Goal: Task Accomplishment & Management: Use online tool/utility

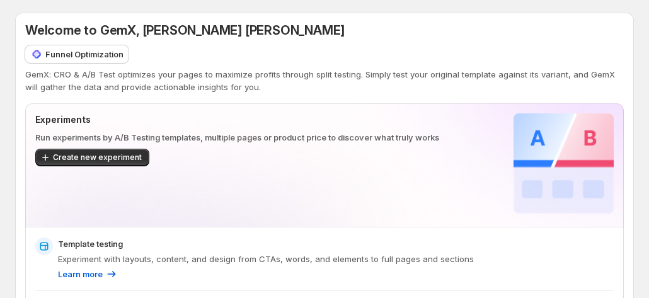
scroll to position [126, 0]
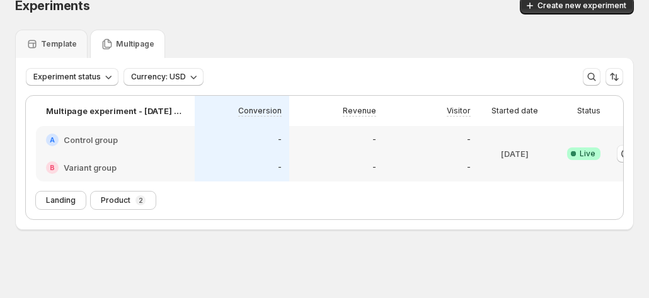
scroll to position [24, 0]
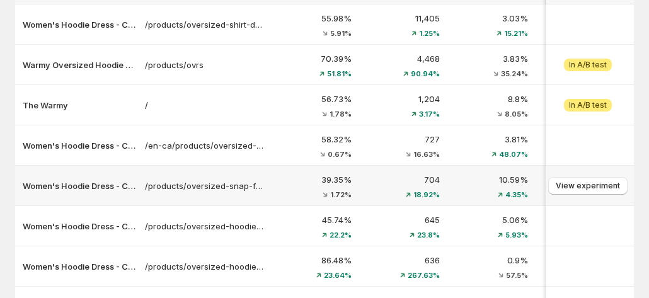
scroll to position [63, 0]
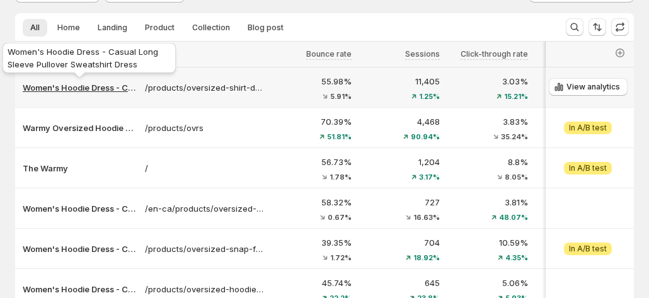
click at [57, 84] on p "Women's Hoodie Dress - Casual Long Sleeve Pullover Sweatshirt Dress" at bounding box center [80, 87] width 115 height 13
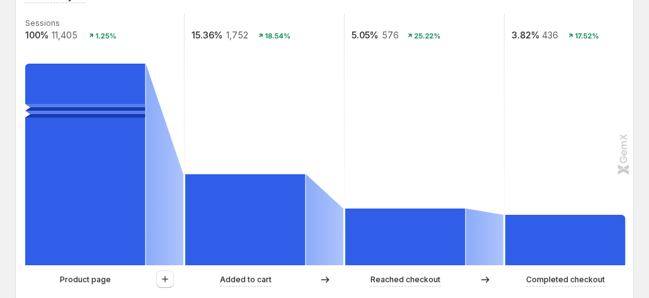
scroll to position [378, 0]
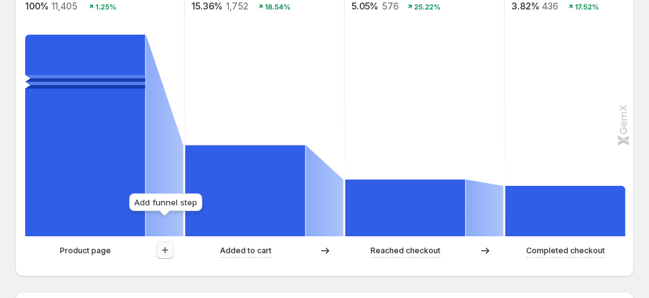
click at [166, 244] on icon "button" at bounding box center [165, 250] width 13 height 13
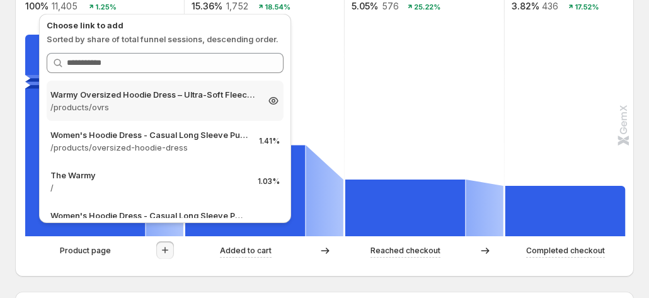
click at [178, 97] on p "Warmy Oversized Hoodie Dress – Ultra-Soft Fleece Sweatshirt Dress for Women (Pl…" at bounding box center [153, 94] width 207 height 13
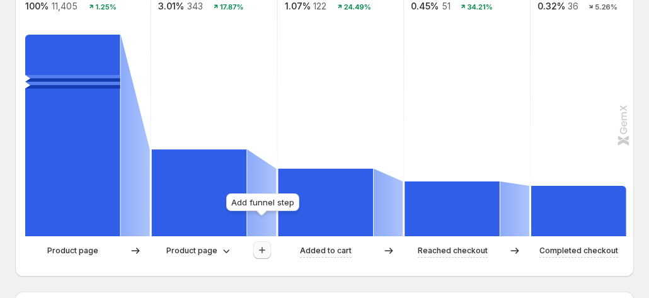
click at [264, 247] on icon "button" at bounding box center [262, 250] width 6 height 6
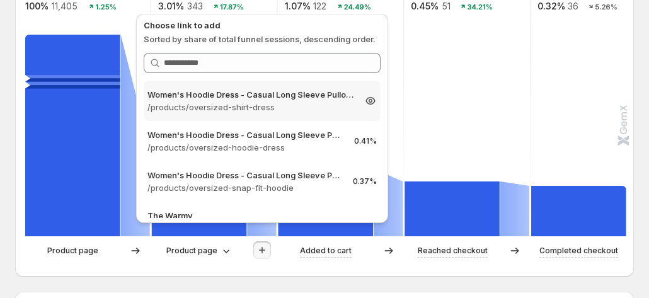
click at [236, 110] on p "/products/oversized-shirt-dress" at bounding box center [250, 107] width 207 height 13
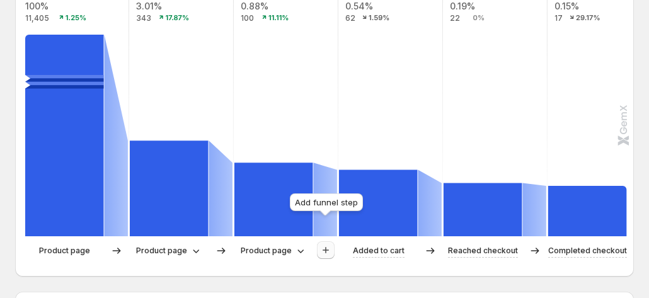
click at [324, 241] on button "button" at bounding box center [326, 250] width 18 height 18
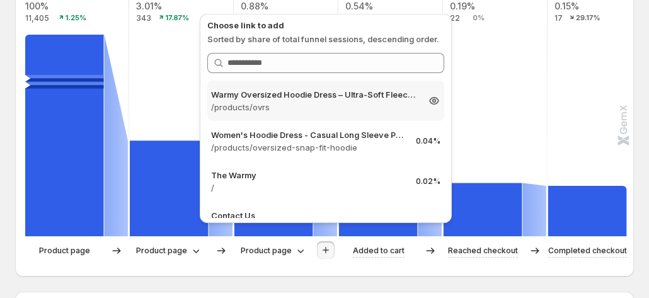
click at [321, 91] on p "Warmy Oversized Hoodie Dress – Ultra-Soft Fleece Sweatshirt Dress for Women (Pl…" at bounding box center [314, 94] width 207 height 13
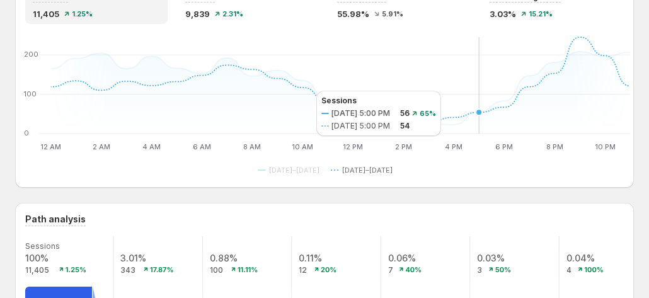
scroll to position [0, 0]
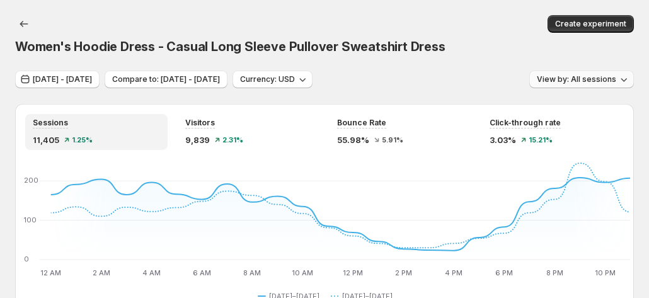
click at [567, 71] on button "View by: All sessions" at bounding box center [581, 80] width 105 height 18
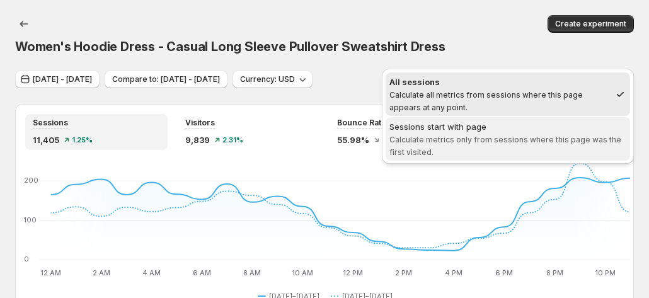
click at [523, 135] on span "Calculate metrics only from sessions where this page was the first visited." at bounding box center [505, 146] width 232 height 22
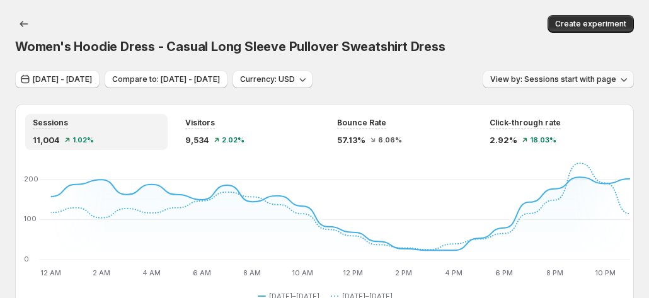
click at [552, 74] on span "View by: Sessions start with page" at bounding box center [553, 79] width 126 height 10
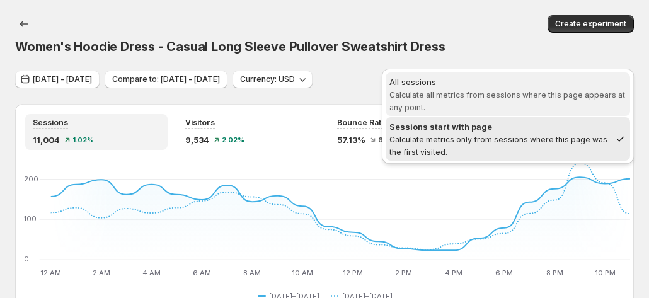
click at [528, 89] on span "All sessions Calculate all metrics from sessions where this page appears at any…" at bounding box center [507, 95] width 237 height 38
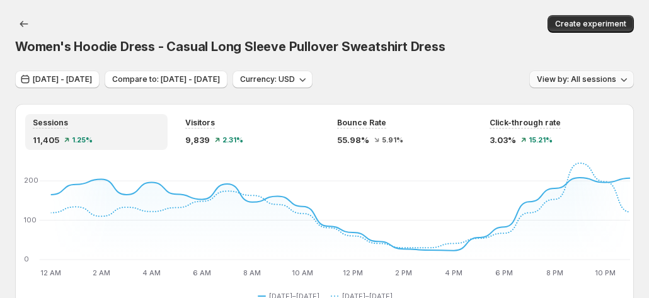
click at [581, 74] on span "View by: All sessions" at bounding box center [576, 79] width 79 height 10
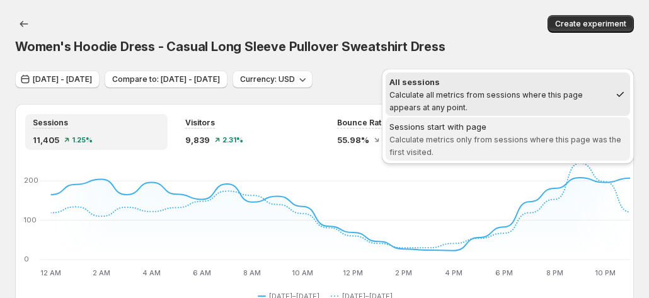
click at [539, 135] on span "Calculate metrics only from sessions where this page was the first visited." at bounding box center [505, 146] width 232 height 22
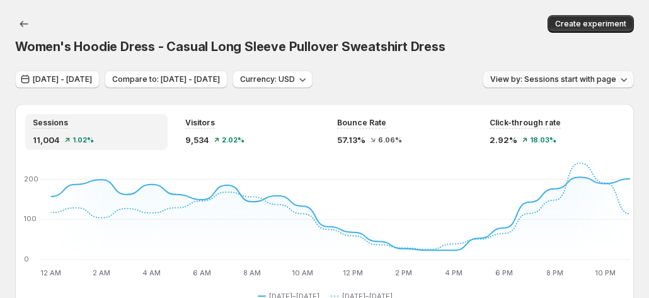
click at [588, 74] on span "View by: Sessions start with page" at bounding box center [553, 79] width 126 height 10
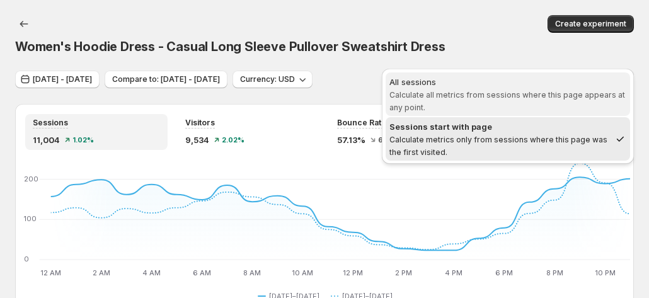
click at [527, 89] on span "All sessions Calculate all metrics from sessions where this page appears at any…" at bounding box center [507, 95] width 237 height 38
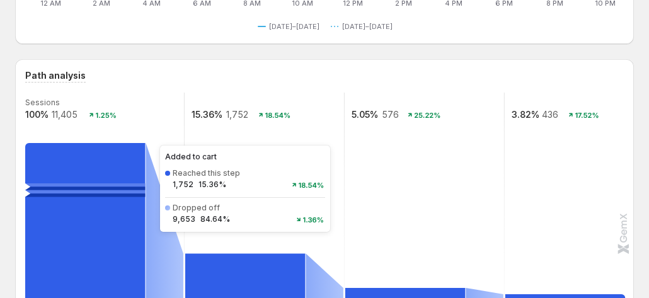
scroll to position [252, 0]
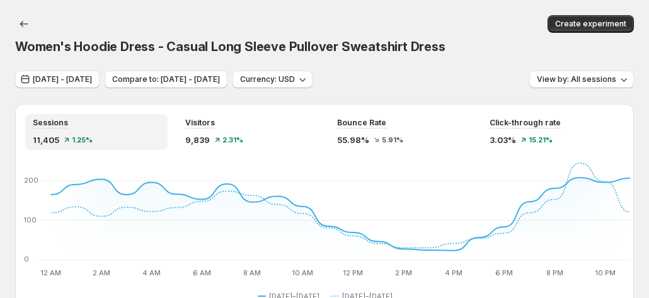
click at [456, 71] on div "Jul 11, 2025 - Jul 14, 2025 Compare to: Jul 07, 2025 - Jul 10, 2025 Currency: U…" at bounding box center [324, 80] width 619 height 18
